Goal: Task Accomplishment & Management: Manage account settings

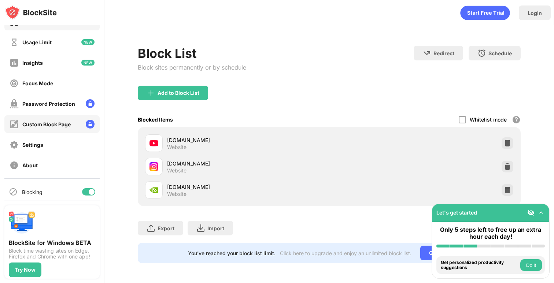
scroll to position [21, 0]
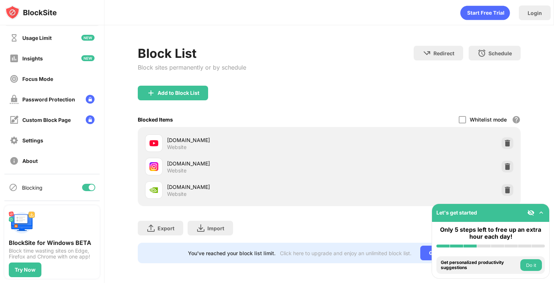
click at [89, 187] on div at bounding box center [92, 188] width 6 height 6
